Goal: Task Accomplishment & Management: Complete application form

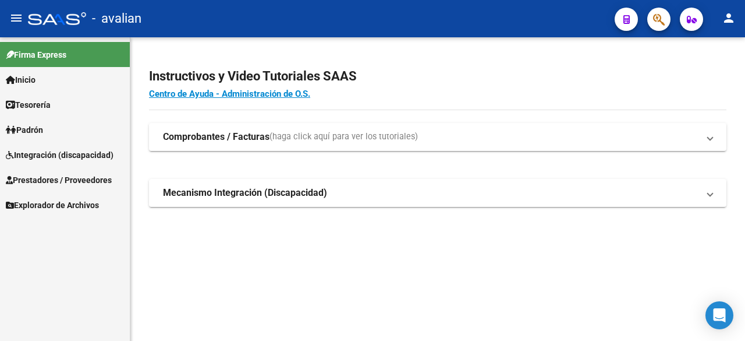
click at [72, 151] on span "Integración (discapacidad)" at bounding box center [60, 154] width 108 height 13
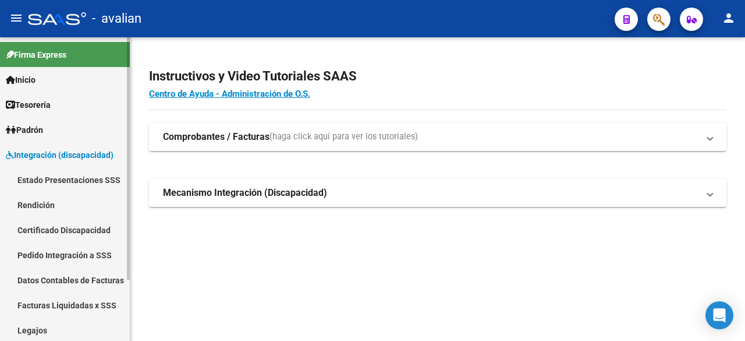
scroll to position [77, 0]
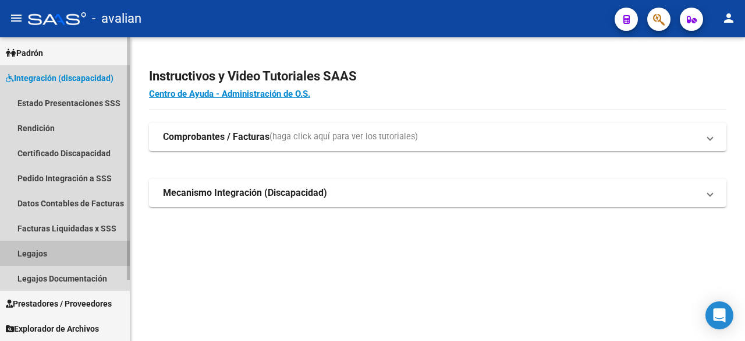
click at [34, 253] on link "Legajos" at bounding box center [65, 252] width 130 height 25
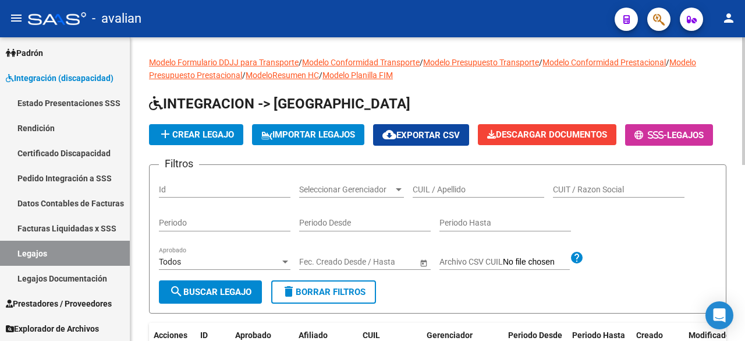
scroll to position [116, 0]
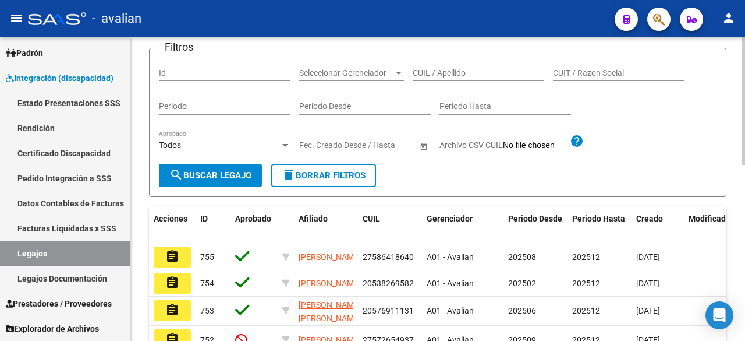
click at [446, 78] on input "CUIL / Apellido" at bounding box center [479, 73] width 132 height 10
paste input "20551347622"
type input "20551347622"
click at [205, 180] on span "search Buscar Legajo" at bounding box center [210, 175] width 82 height 10
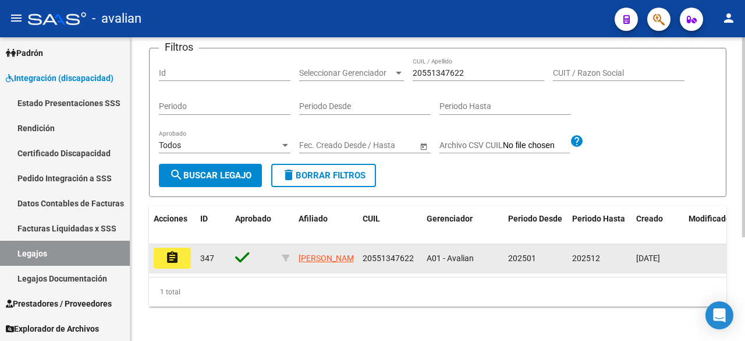
click at [172, 264] on mat-icon "assignment" at bounding box center [172, 257] width 14 height 14
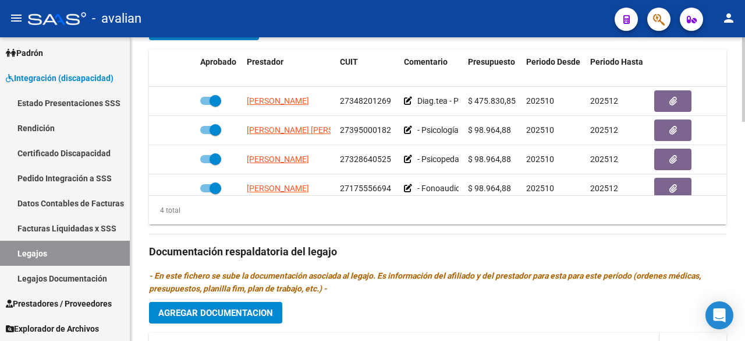
scroll to position [783, 0]
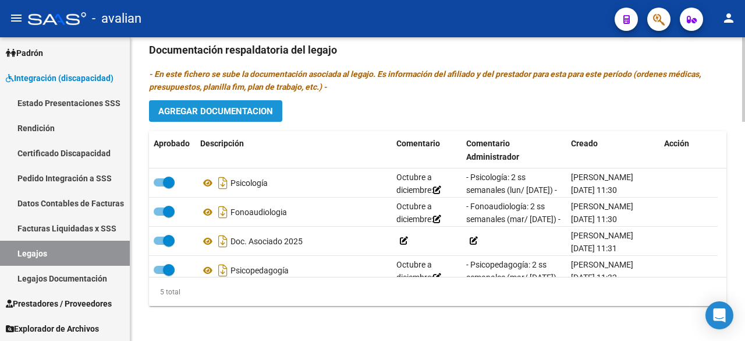
click at [261, 107] on span "Agregar Documentacion" at bounding box center [215, 111] width 115 height 10
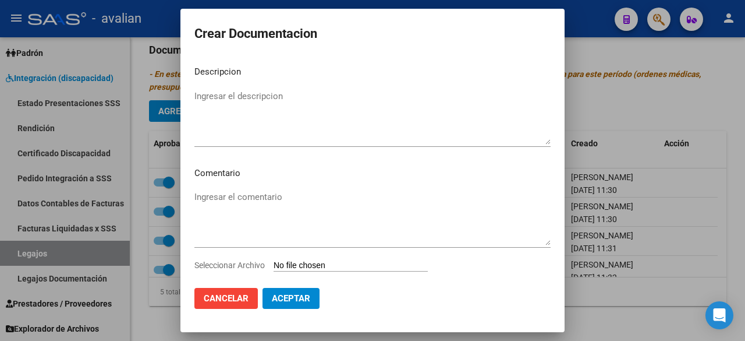
click at [318, 266] on input "Seleccionar Archivo" at bounding box center [351, 265] width 154 height 11
type input "C:\fakepath\car.pdf"
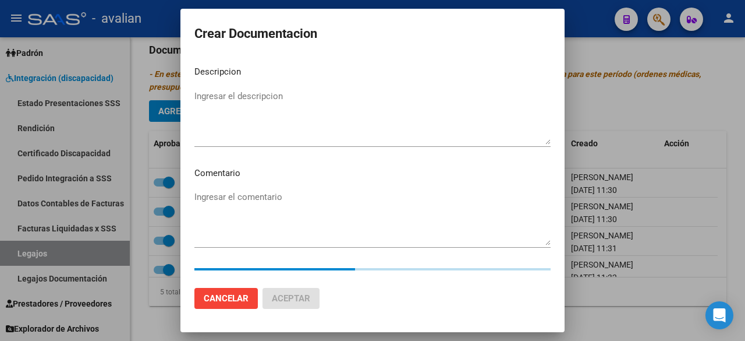
click at [274, 98] on textarea "Ingresar el descripcion" at bounding box center [372, 117] width 356 height 55
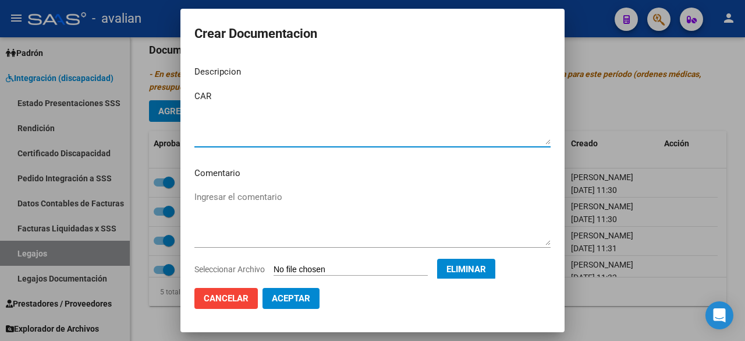
type textarea "CAR"
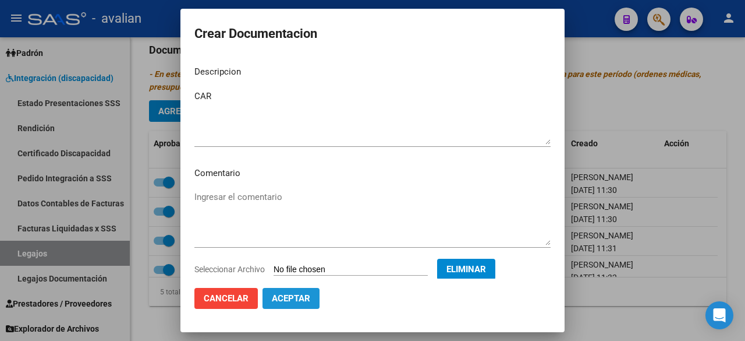
click at [294, 297] on span "Aceptar" at bounding box center [291, 298] width 38 height 10
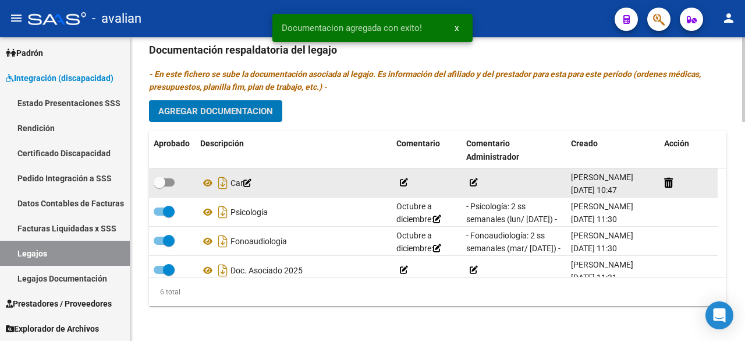
click at [168, 178] on span at bounding box center [164, 182] width 21 height 8
click at [159, 186] on input "checkbox" at bounding box center [159, 186] width 1 height 1
checkbox input "true"
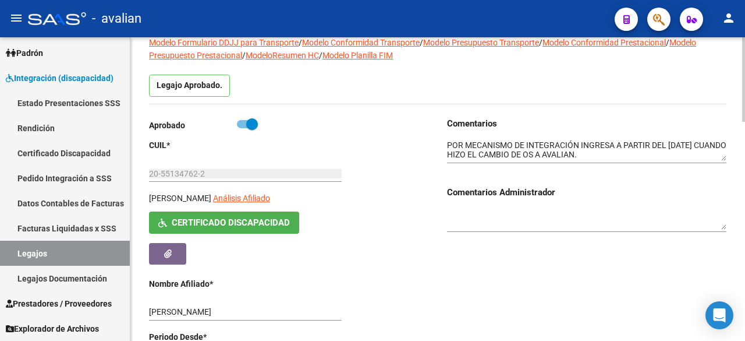
scroll to position [0, 0]
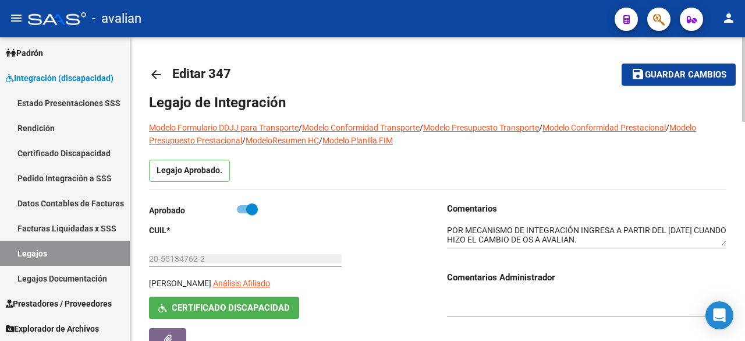
click at [657, 66] on button "save Guardar cambios" at bounding box center [679, 74] width 114 height 22
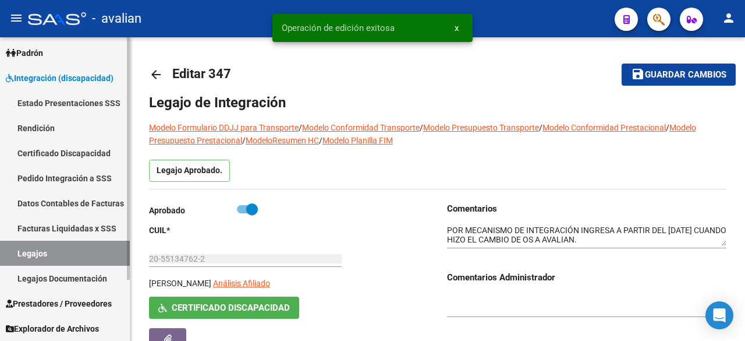
click at [41, 256] on link "Legajos" at bounding box center [65, 252] width 130 height 25
